Goal: Task Accomplishment & Management: Manage account settings

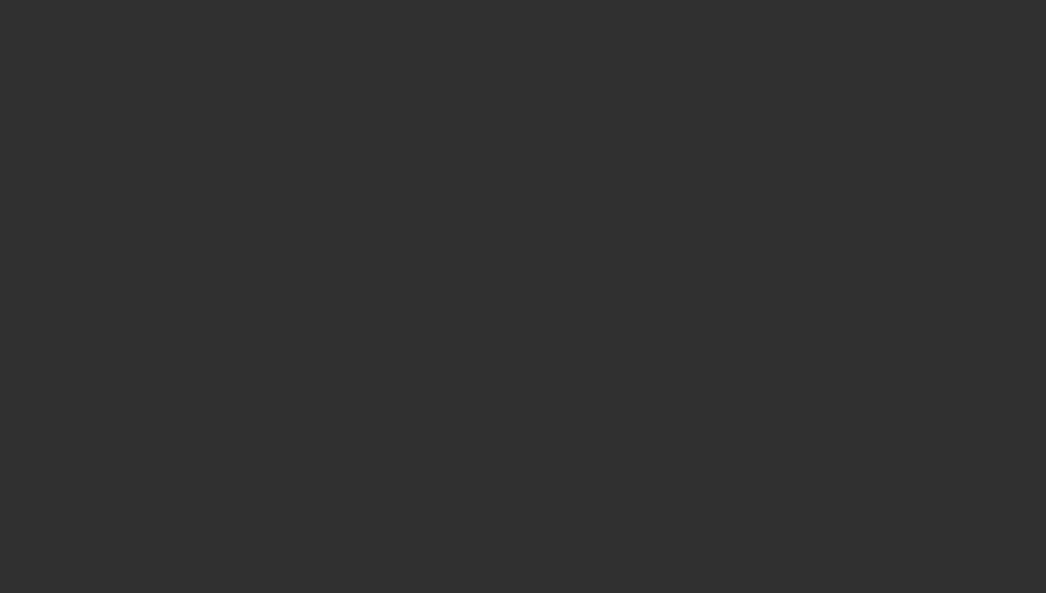
select select "10"
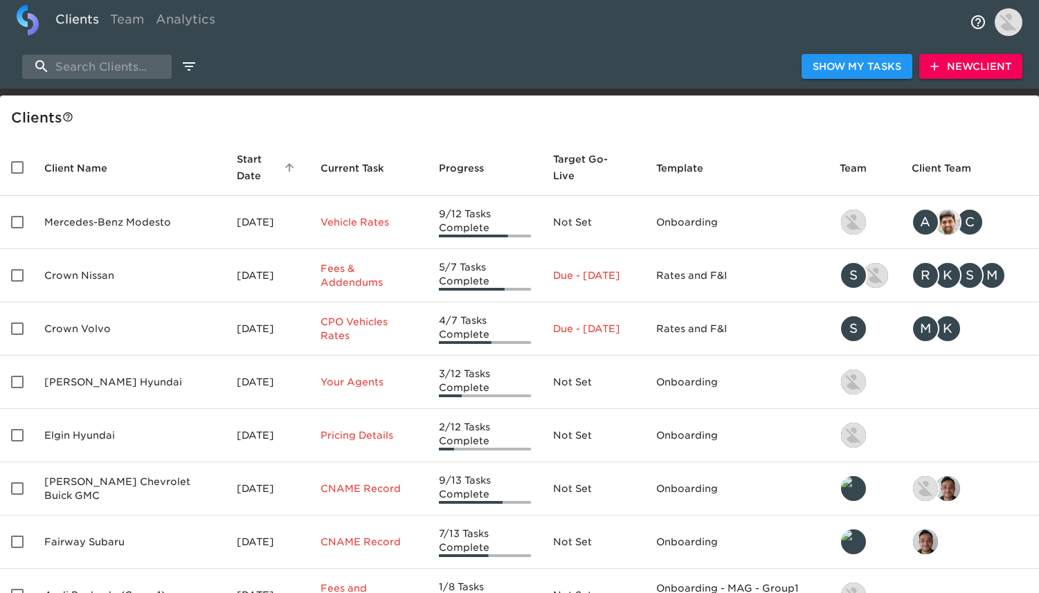
click at [954, 67] on span "New Client" at bounding box center [970, 66] width 81 height 17
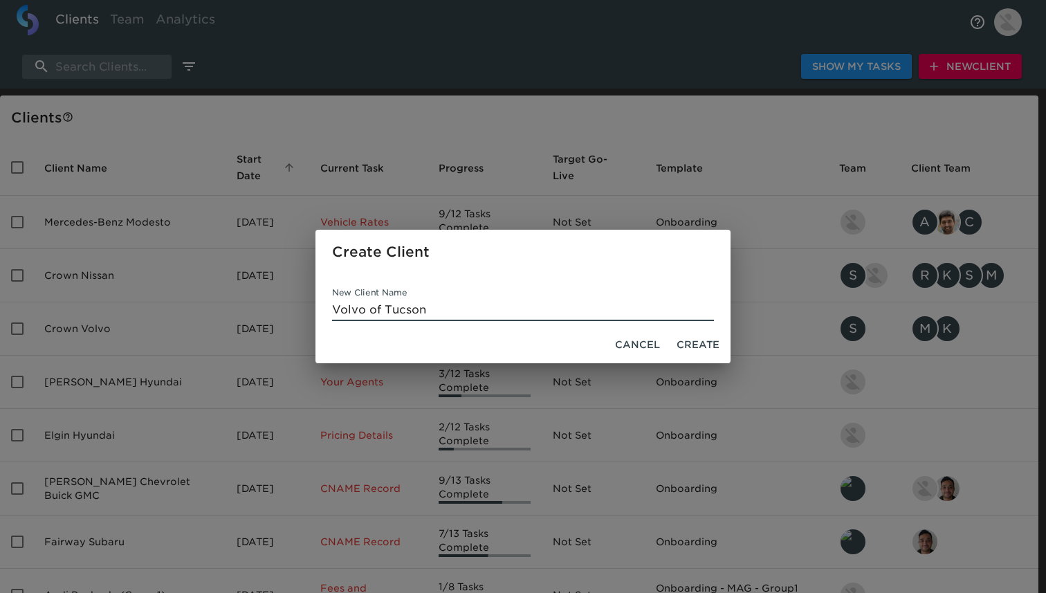
type input "Volvo of Tucson"
click at [693, 346] on span "Create" at bounding box center [698, 344] width 43 height 17
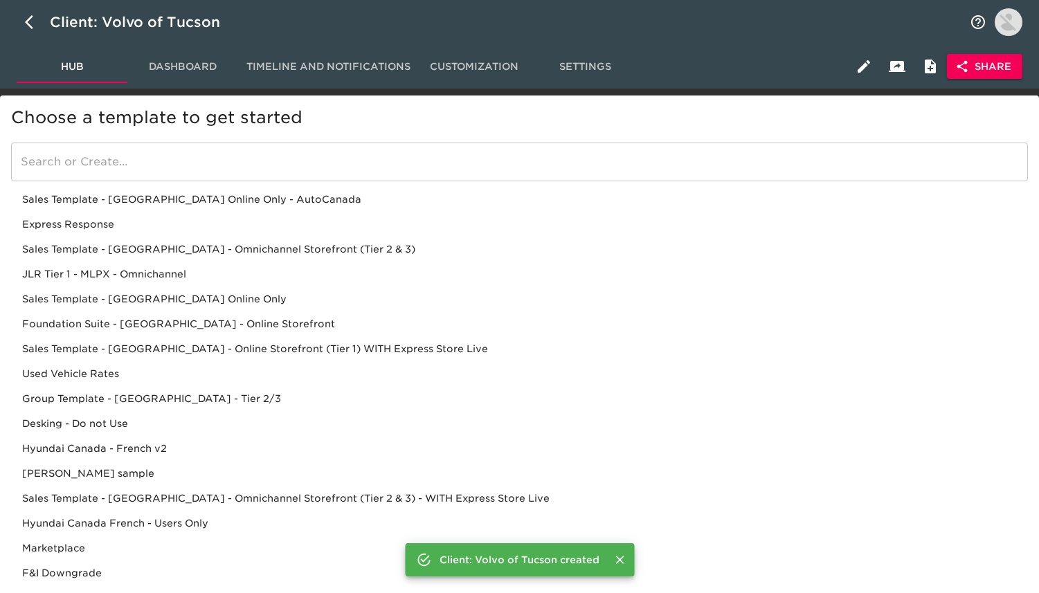
click at [306, 262] on div "Sales Template - [GEOGRAPHIC_DATA] - Omnichannel Storefront (Tier 2 & 3)" at bounding box center [519, 274] width 1016 height 25
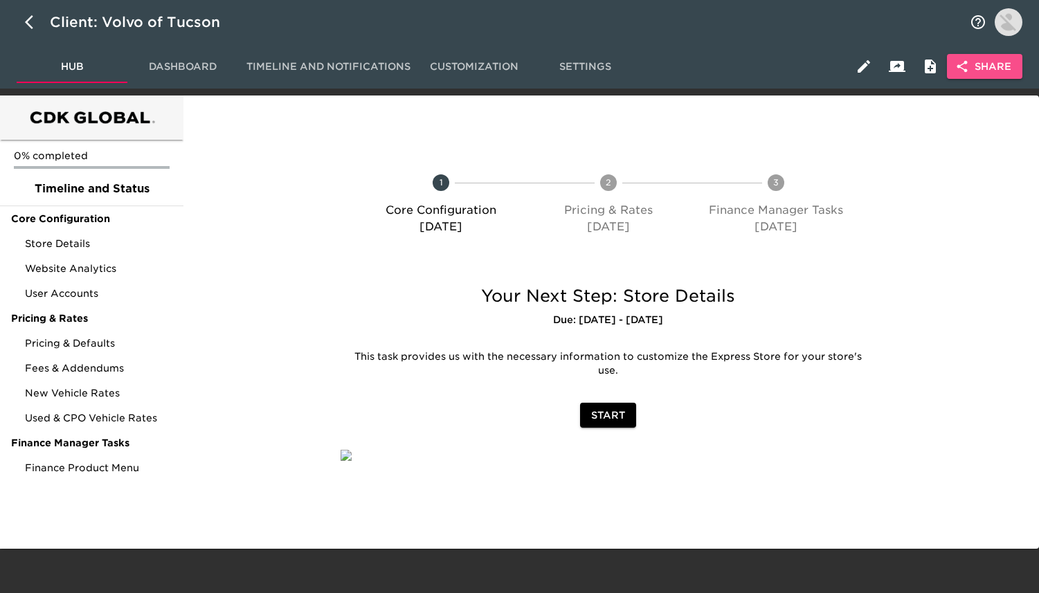
click at [982, 70] on span "Share" at bounding box center [984, 66] width 53 height 17
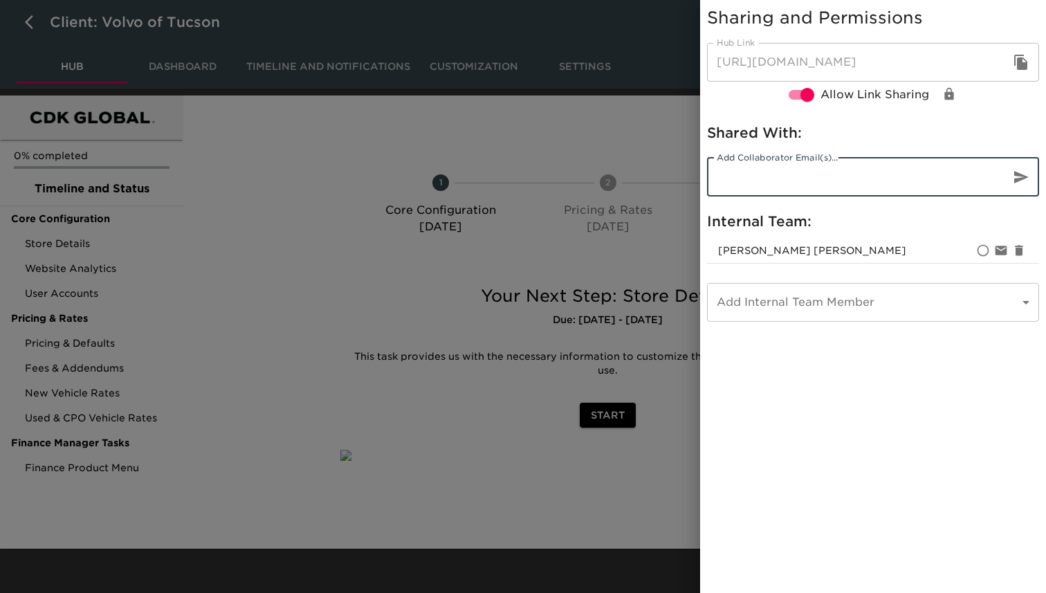
click at [785, 172] on input "email" at bounding box center [853, 177] width 292 height 39
paste input "[PERSON_NAME] <[EMAIL_ADDRESS][DOMAIN_NAME]>"
click at [828, 174] on input "[PERSON_NAME] <[EMAIL_ADDRESS][DOMAIN_NAME]>" at bounding box center [853, 177] width 292 height 39
click at [912, 185] on input "[EMAIL_ADDRESS][DOMAIN_NAME]>" at bounding box center [853, 177] width 292 height 39
type input "[EMAIL_ADDRESS][DOMAIN_NAME]"
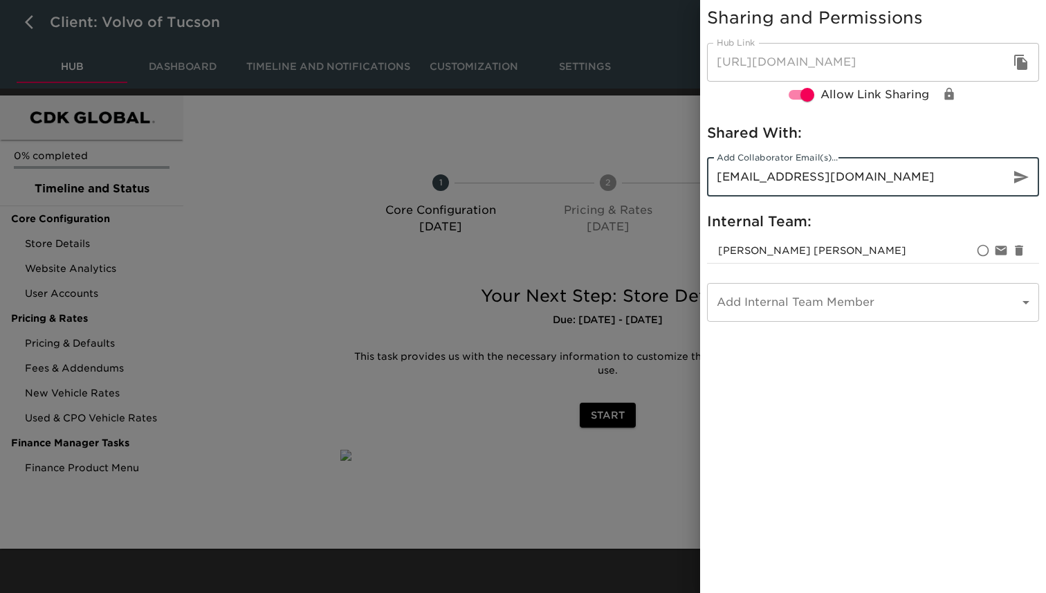
click at [1019, 176] on icon "button" at bounding box center [1021, 177] width 15 height 12
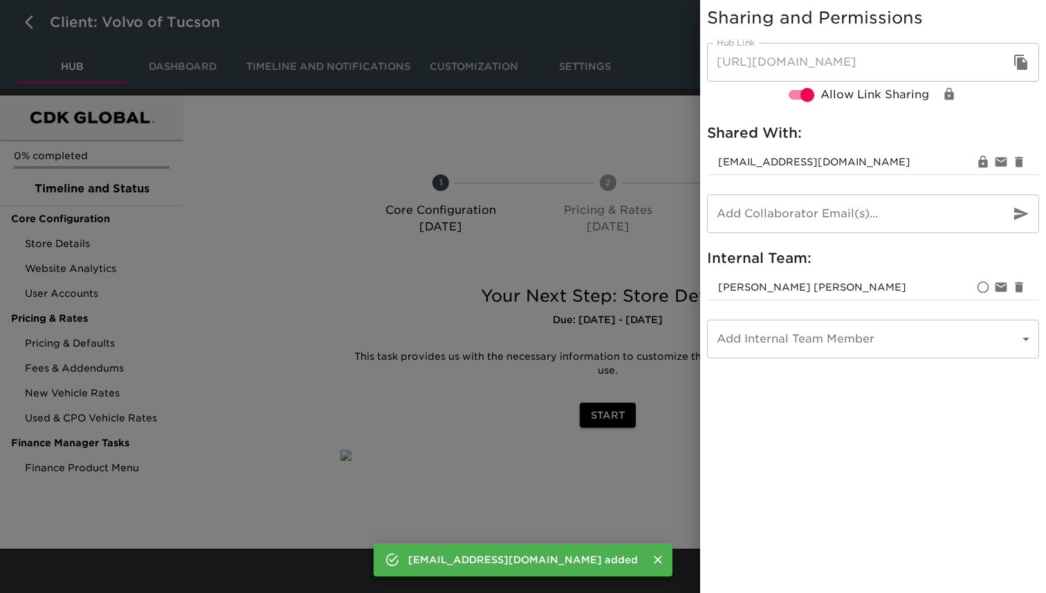
click at [787, 345] on body "Client: Volvo of Tucson Hub Dashboard Timeline and Notifications Customization …" at bounding box center [523, 274] width 1046 height 549
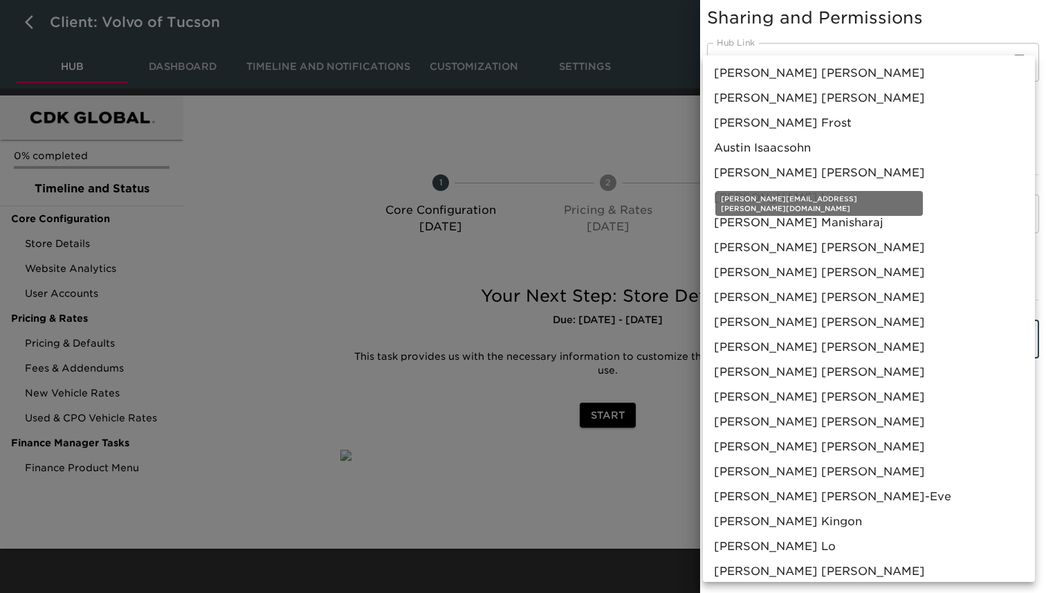
click at [728, 170] on span "[PERSON_NAME]" at bounding box center [819, 173] width 211 height 17
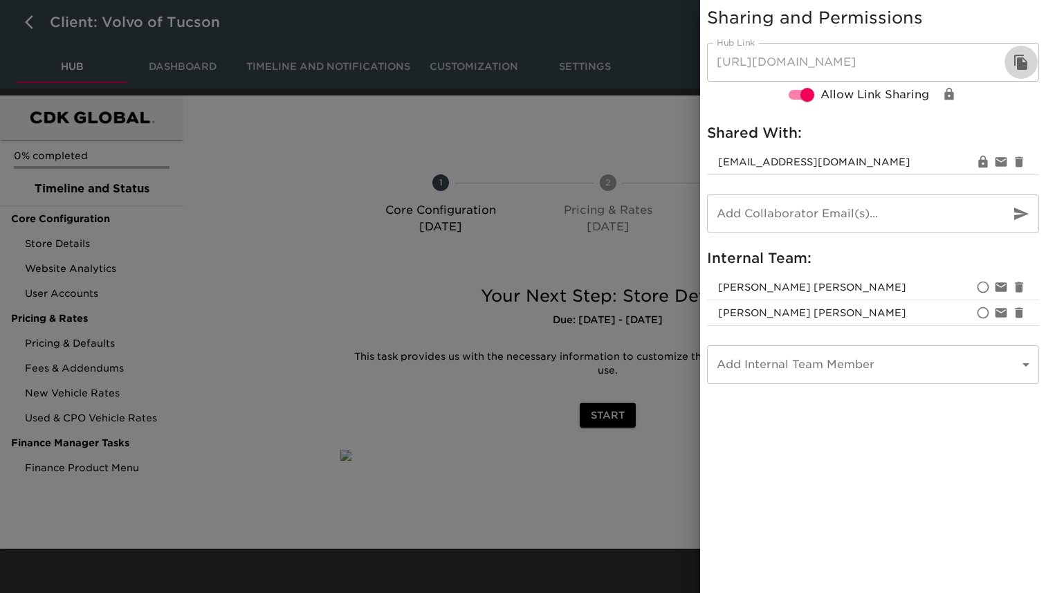
click at [1026, 64] on icon "button" at bounding box center [1020, 62] width 13 height 15
click at [307, 189] on div at bounding box center [523, 296] width 1046 height 593
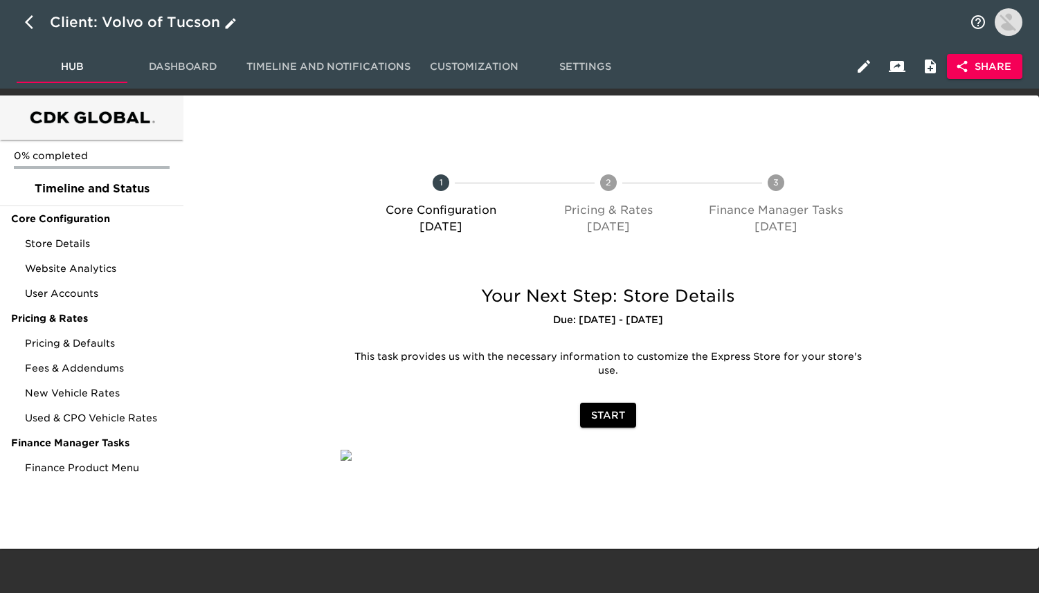
click at [32, 15] on icon "button" at bounding box center [33, 22] width 17 height 17
select select "10"
